Goal: Check status: Check status

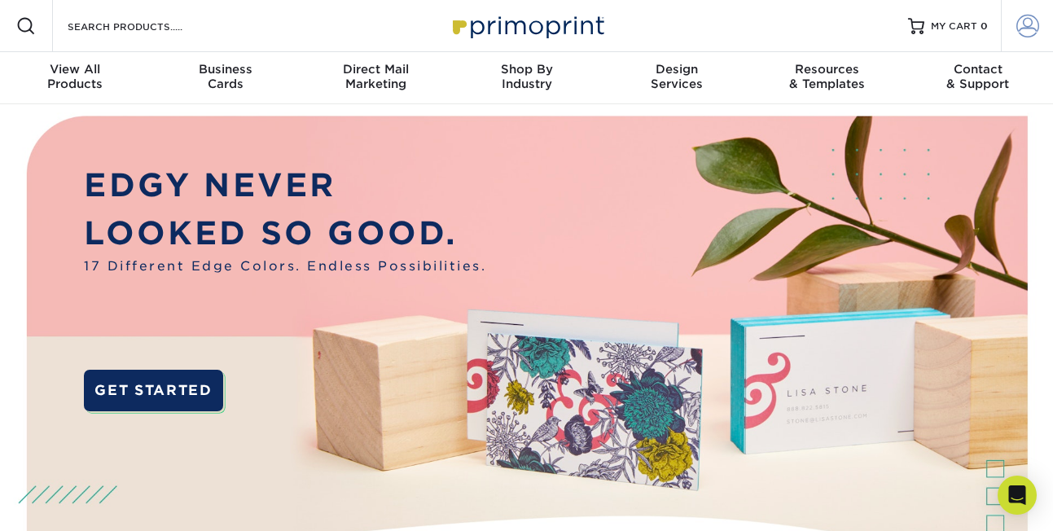
click at [1030, 23] on span at bounding box center [1027, 26] width 23 height 23
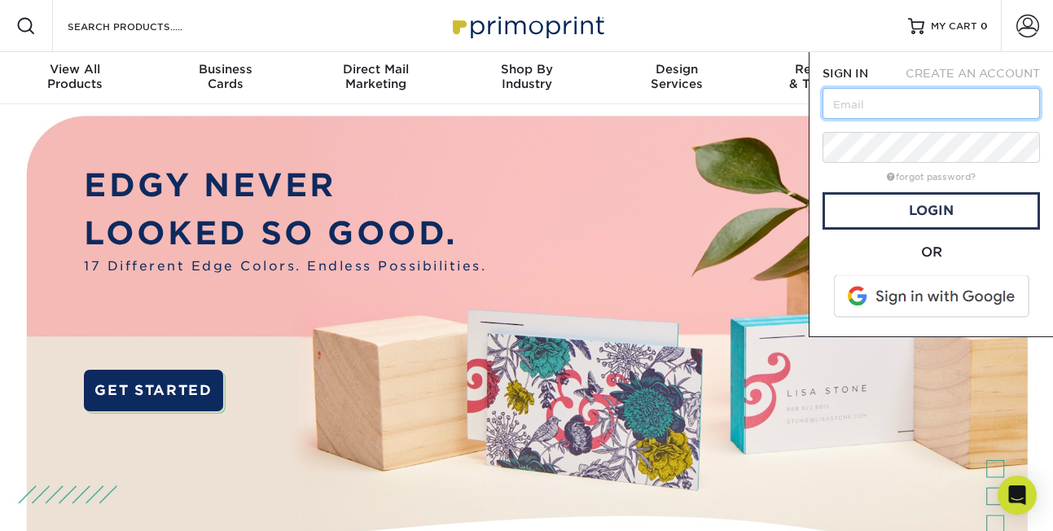
click at [892, 109] on input "text" at bounding box center [930, 103] width 217 height 31
type input "d"
type input "[PERSON_NAME][EMAIL_ADDRESS][DOMAIN_NAME]"
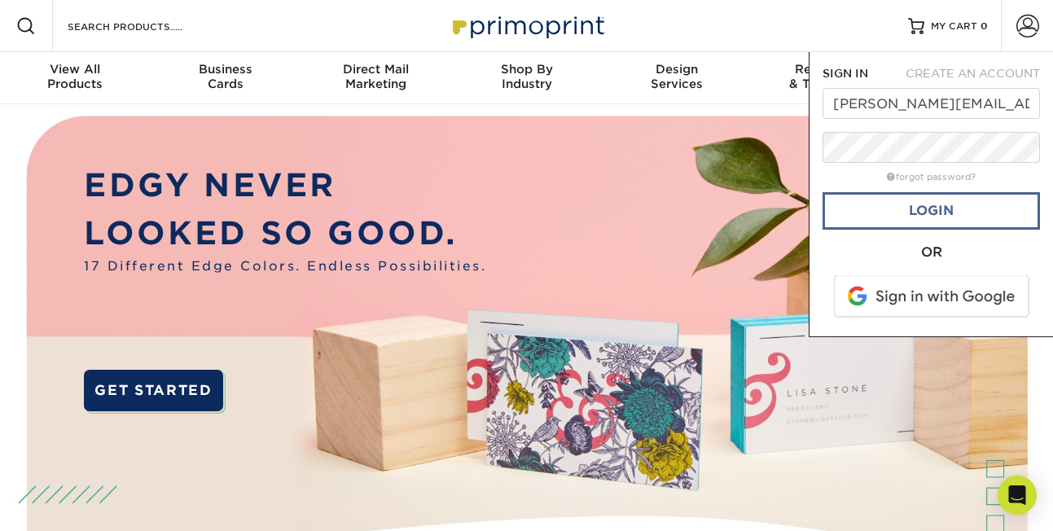
click at [936, 207] on link "Login" at bounding box center [930, 210] width 217 height 37
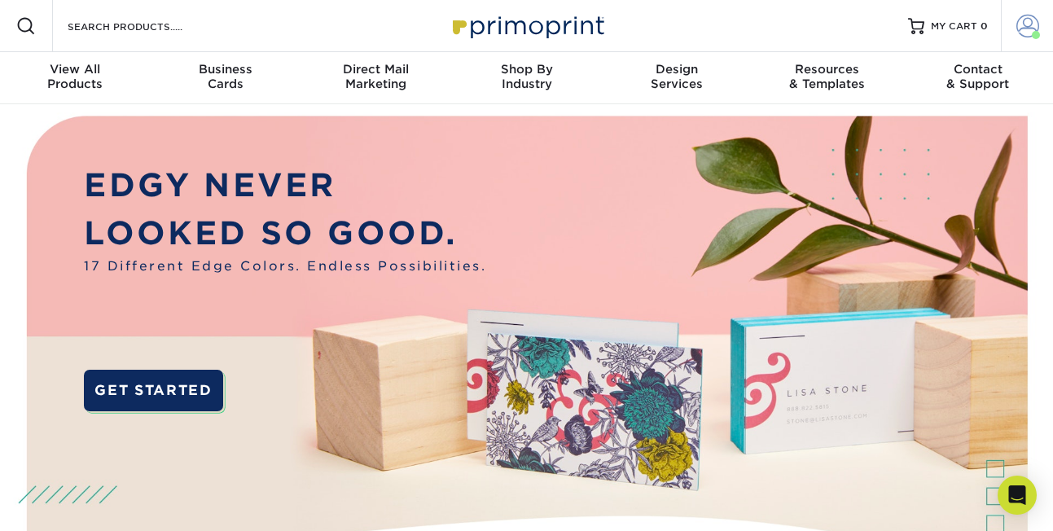
click at [1022, 26] on span at bounding box center [1027, 26] width 23 height 23
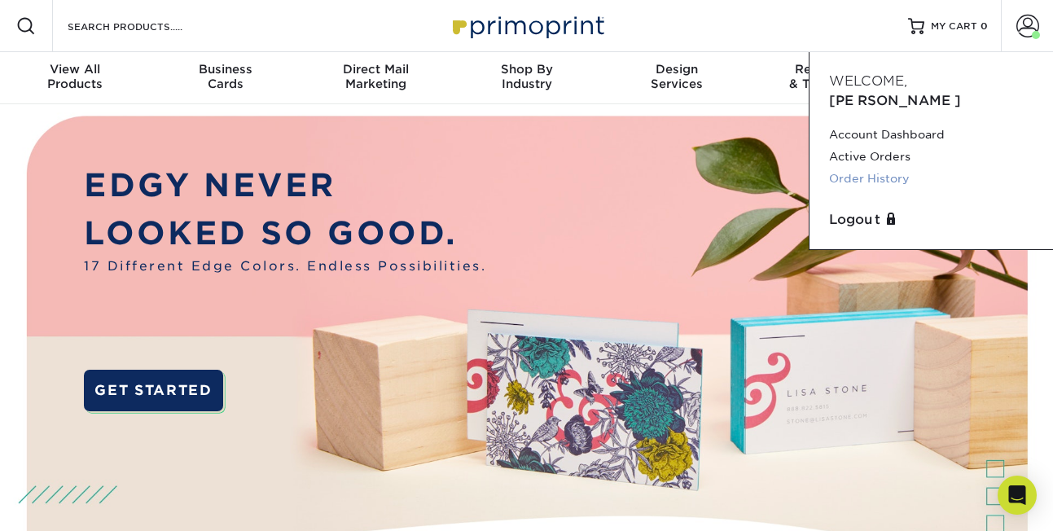
click at [837, 168] on link "Order History" at bounding box center [931, 179] width 204 height 22
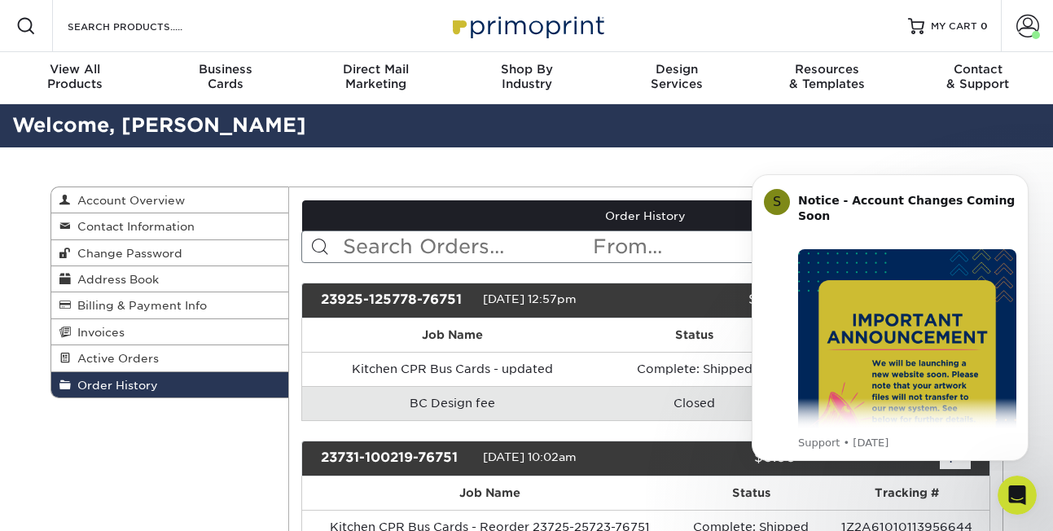
click at [342, 410] on td "BC Design fee" at bounding box center [452, 403] width 301 height 34
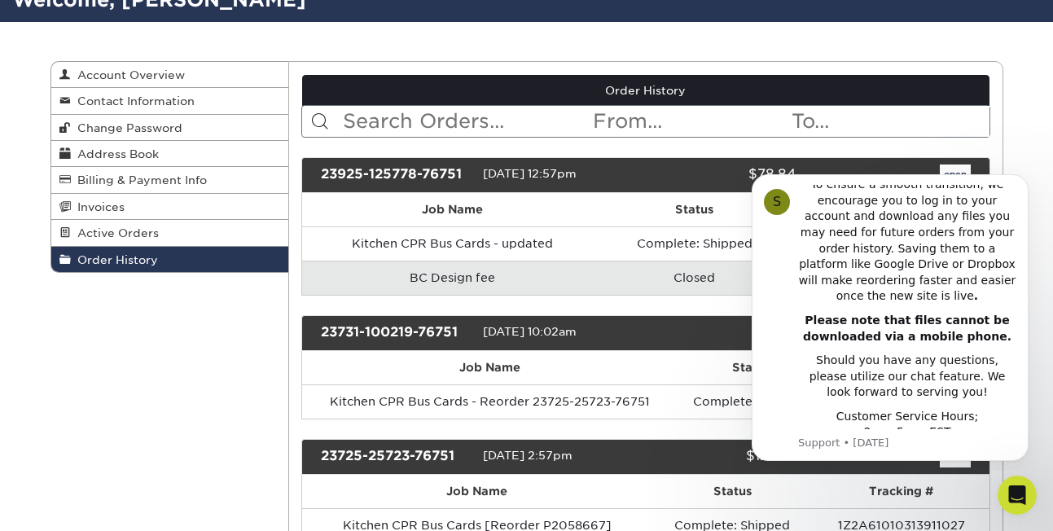
scroll to position [130, 0]
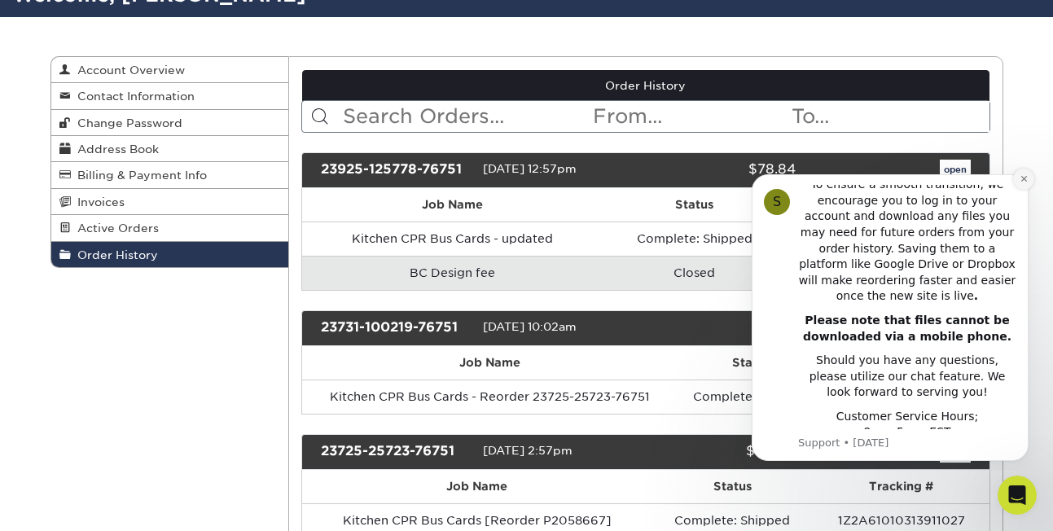
click at [1024, 173] on button "Dismiss notification" at bounding box center [1023, 179] width 21 height 21
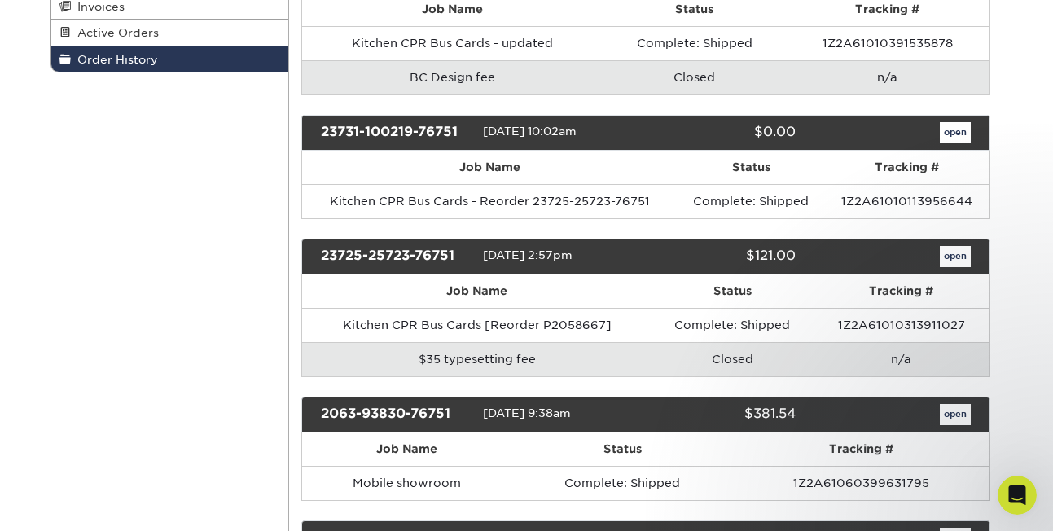
scroll to position [323, 0]
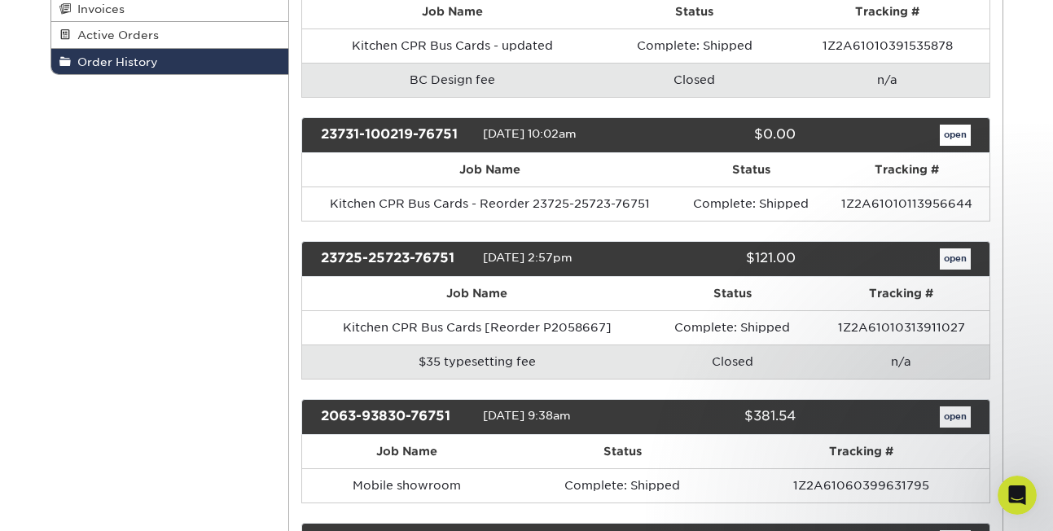
click at [958, 256] on link "open" at bounding box center [955, 258] width 31 height 21
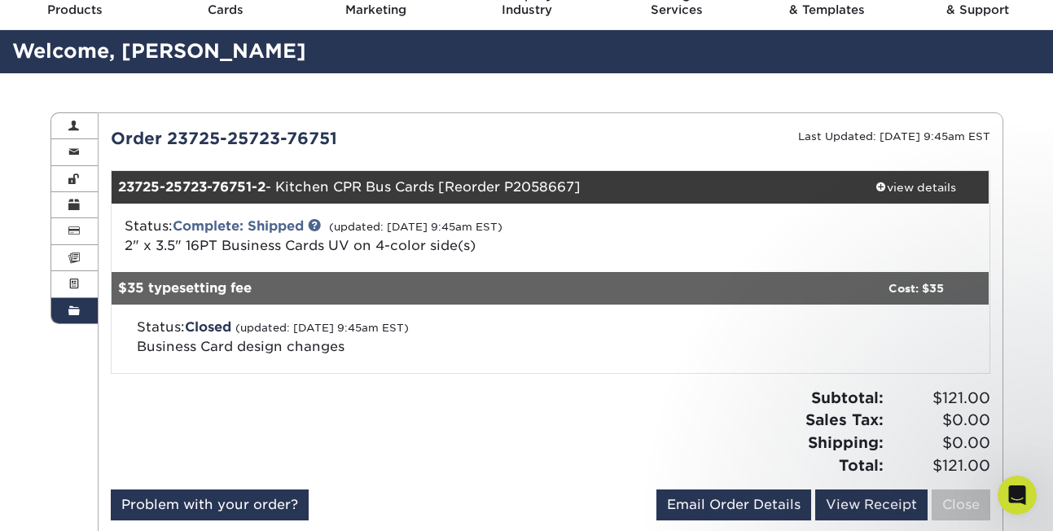
scroll to position [73, 0]
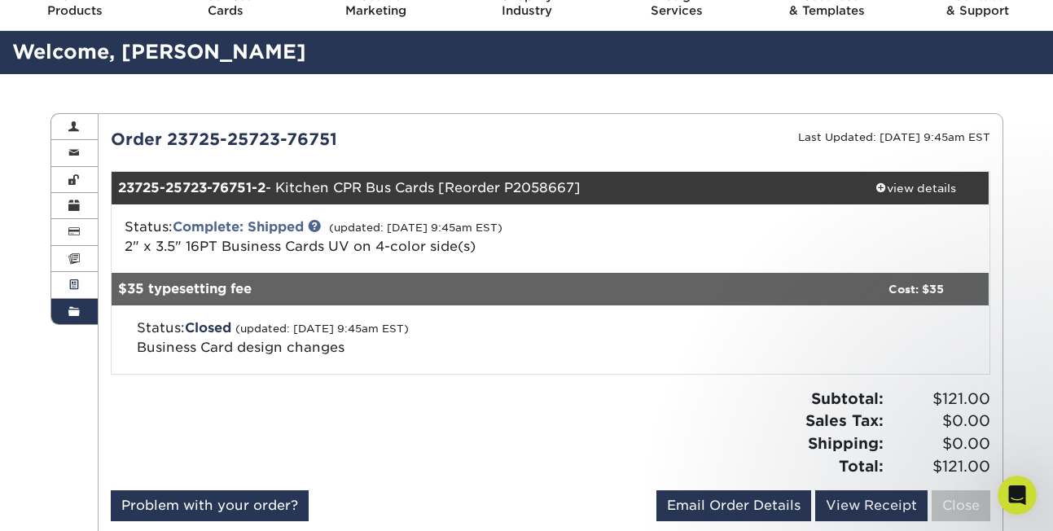
click at [73, 278] on span at bounding box center [73, 284] width 11 height 13
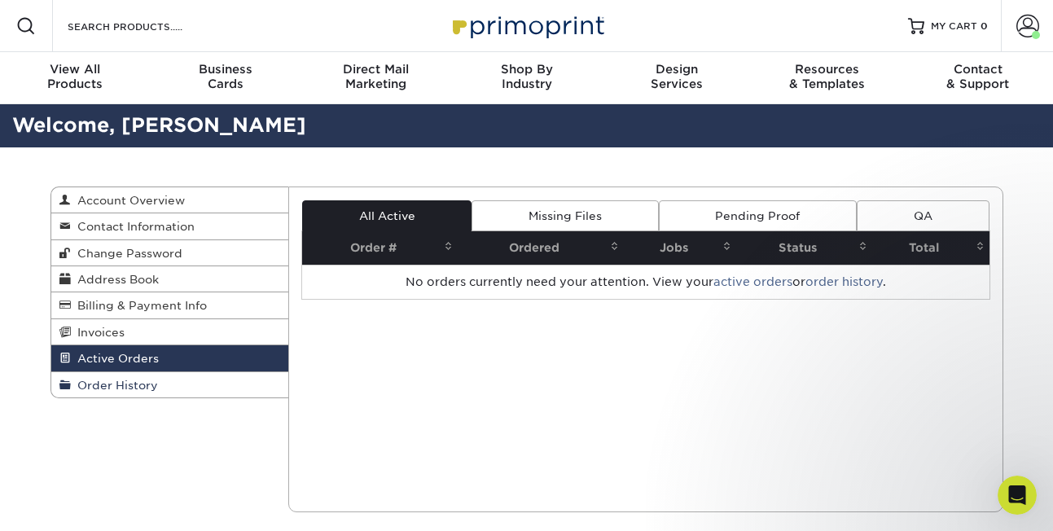
click at [90, 383] on span "Order History" at bounding box center [114, 385] width 87 height 13
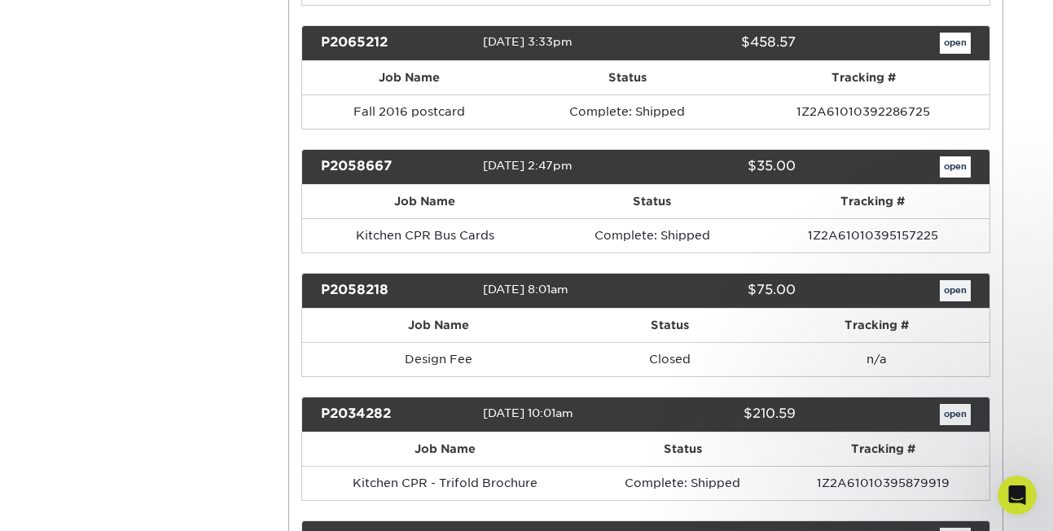
scroll to position [1073, 0]
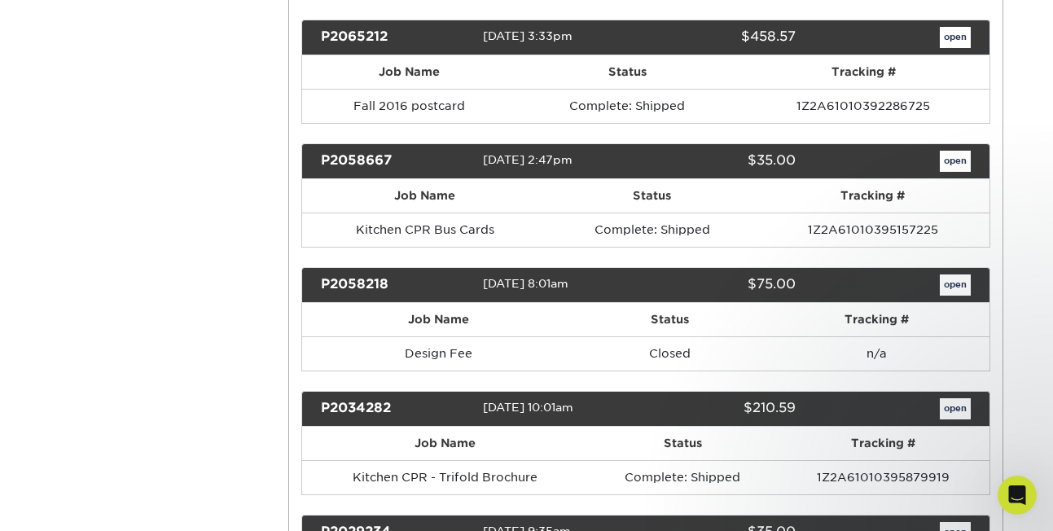
click at [961, 153] on link "open" at bounding box center [955, 161] width 31 height 21
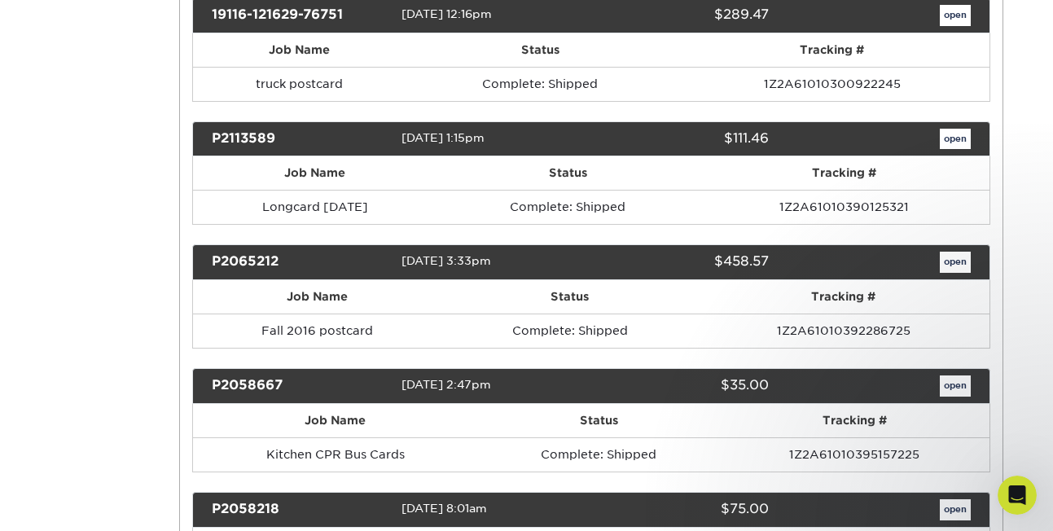
scroll to position [0, 0]
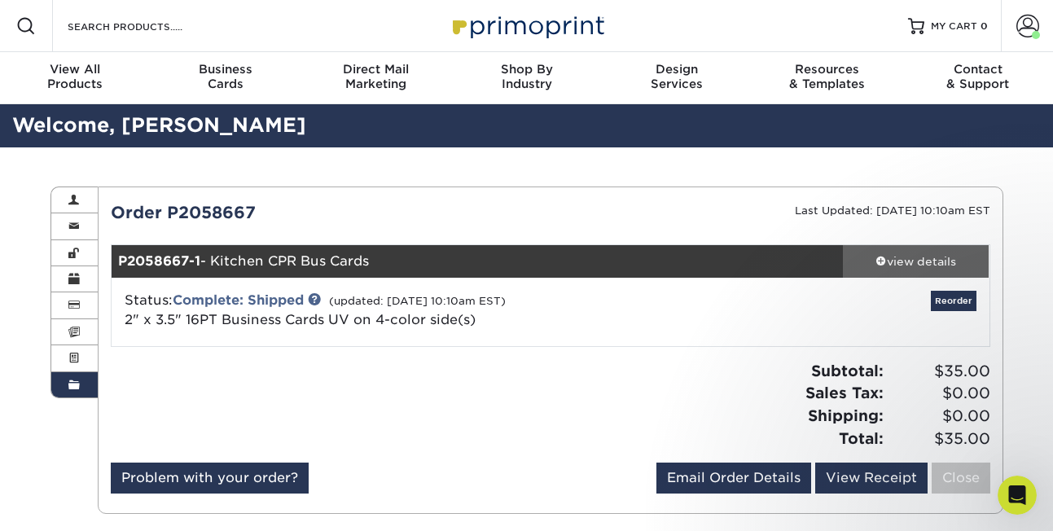
click at [905, 259] on div "view details" at bounding box center [916, 261] width 147 height 16
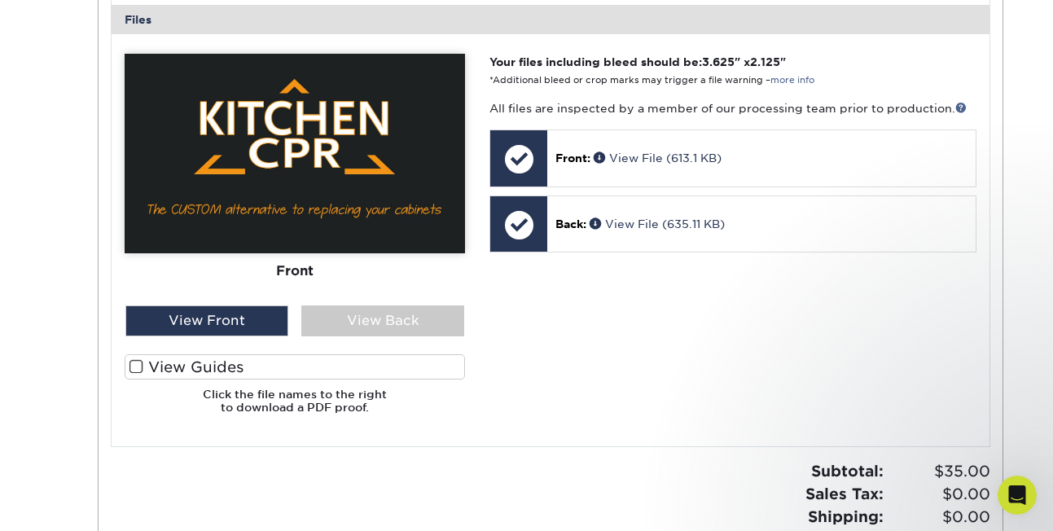
scroll to position [639, 0]
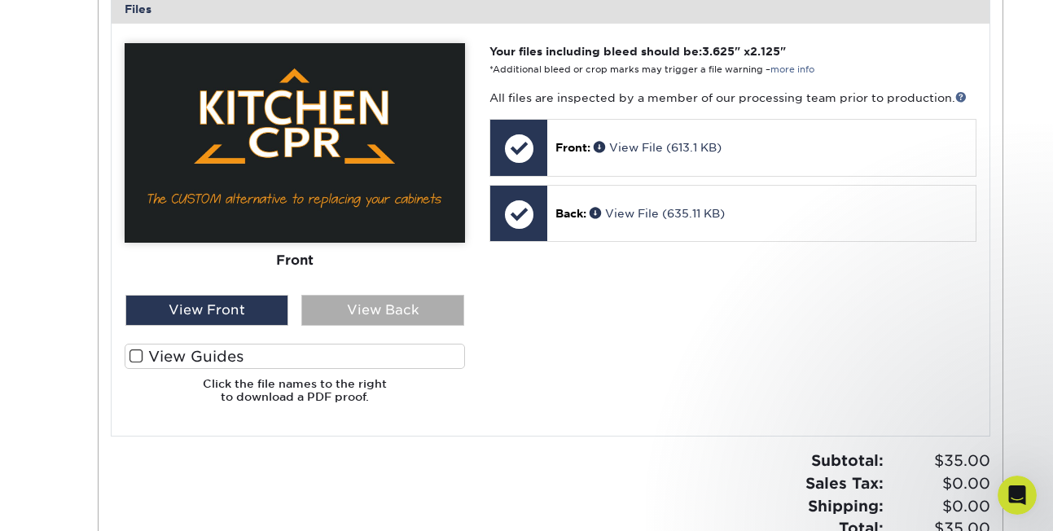
click at [366, 302] on div "View Back" at bounding box center [382, 310] width 163 height 31
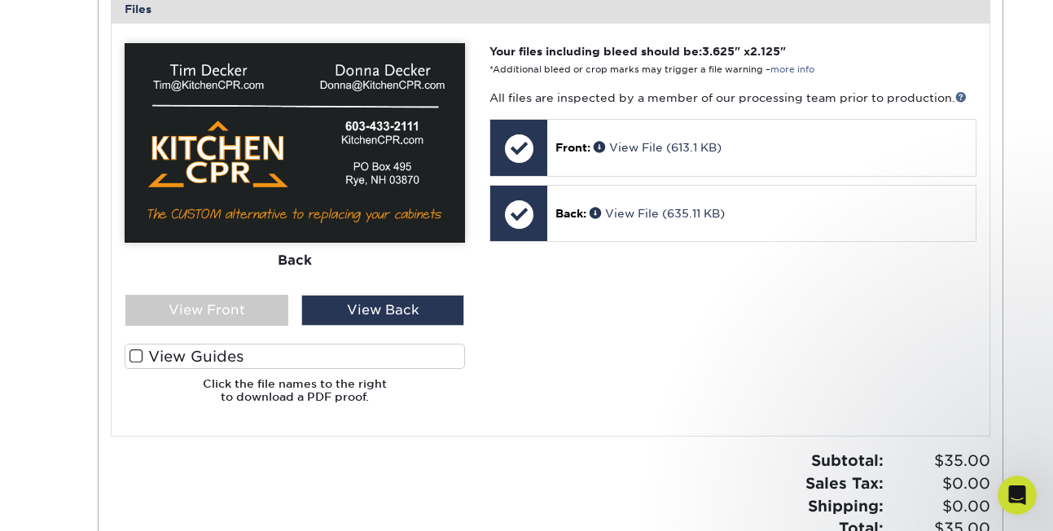
click at [359, 136] on img at bounding box center [295, 142] width 340 height 199
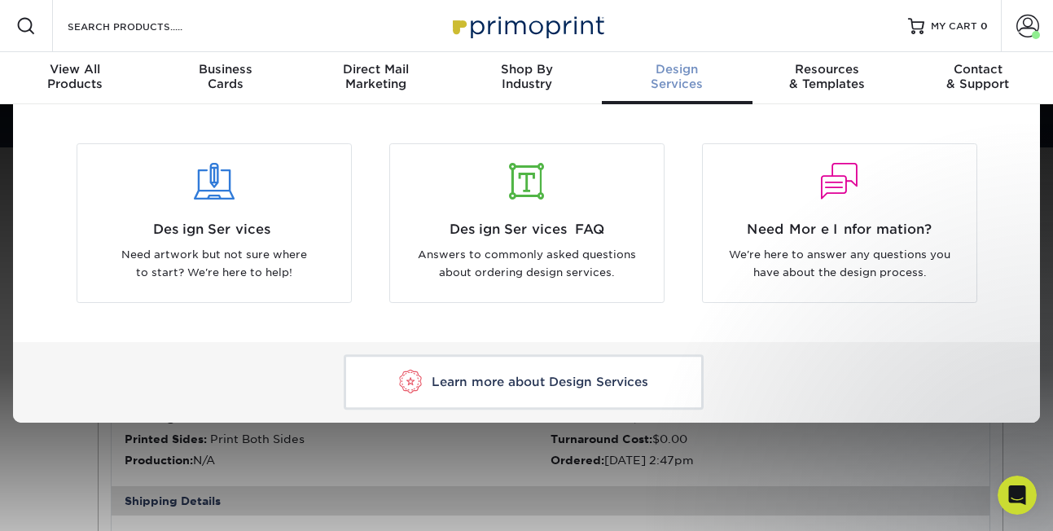
scroll to position [0, 0]
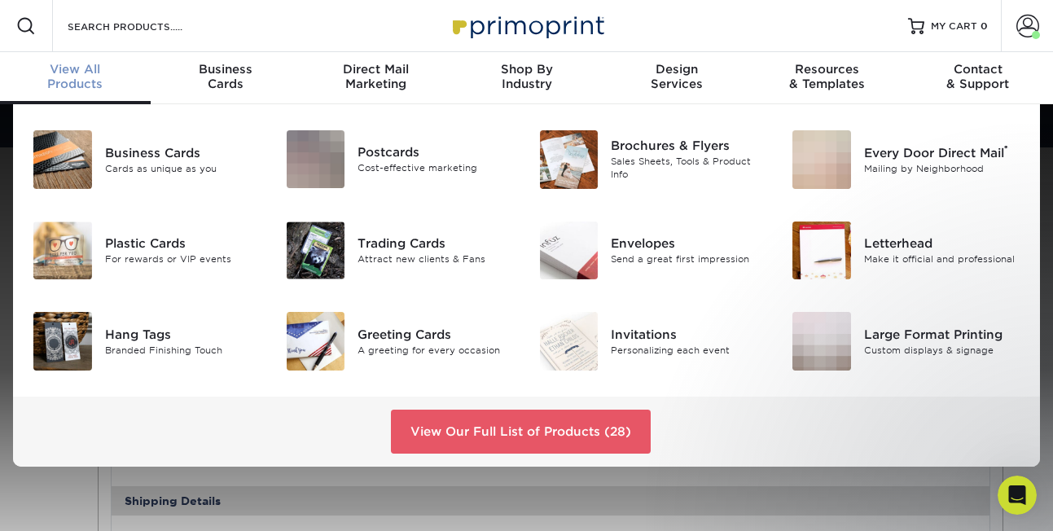
click at [68, 68] on span "View All" at bounding box center [75, 69] width 151 height 15
